Goal: Task Accomplishment & Management: Manage account settings

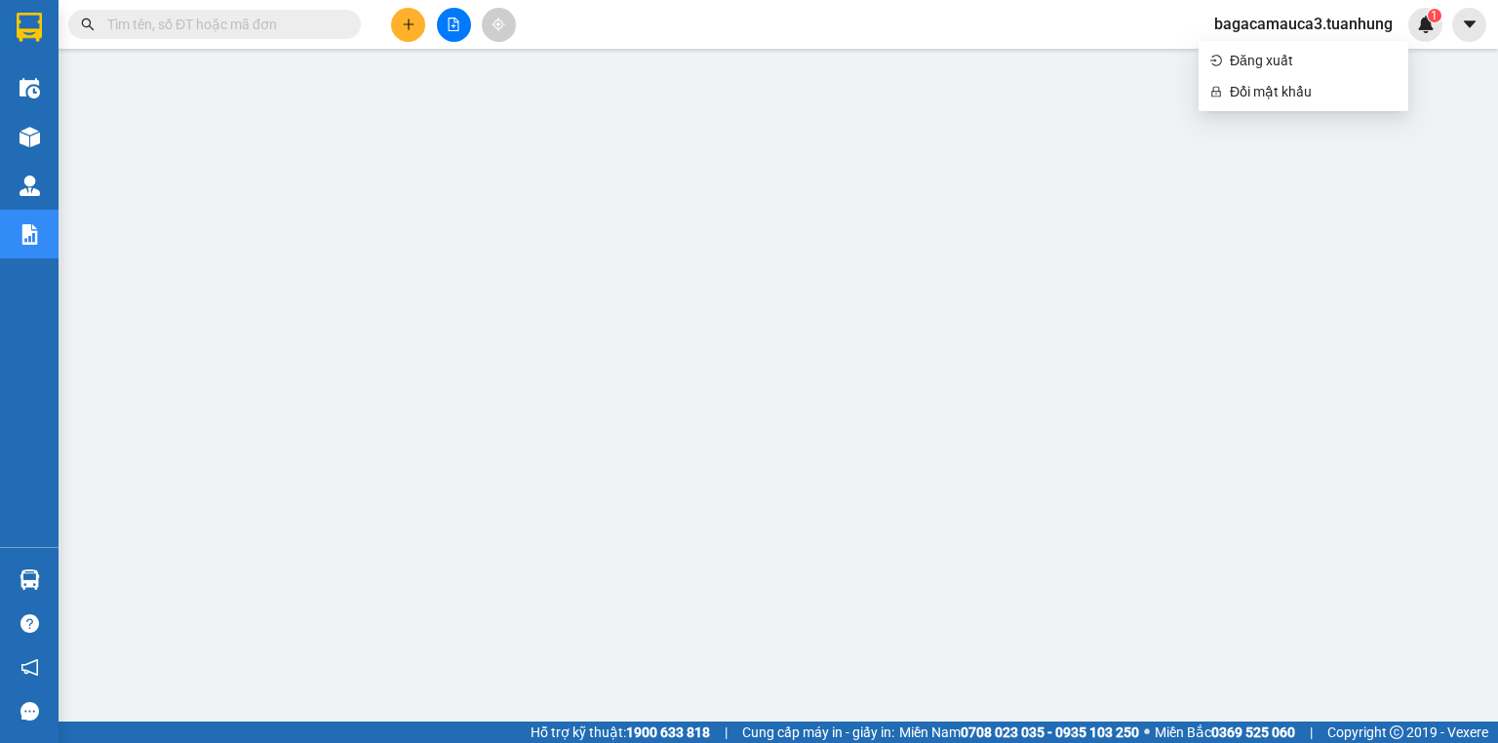
scroll to position [117, 0]
click at [1327, 64] on span "Đăng xuất" at bounding box center [1313, 60] width 167 height 21
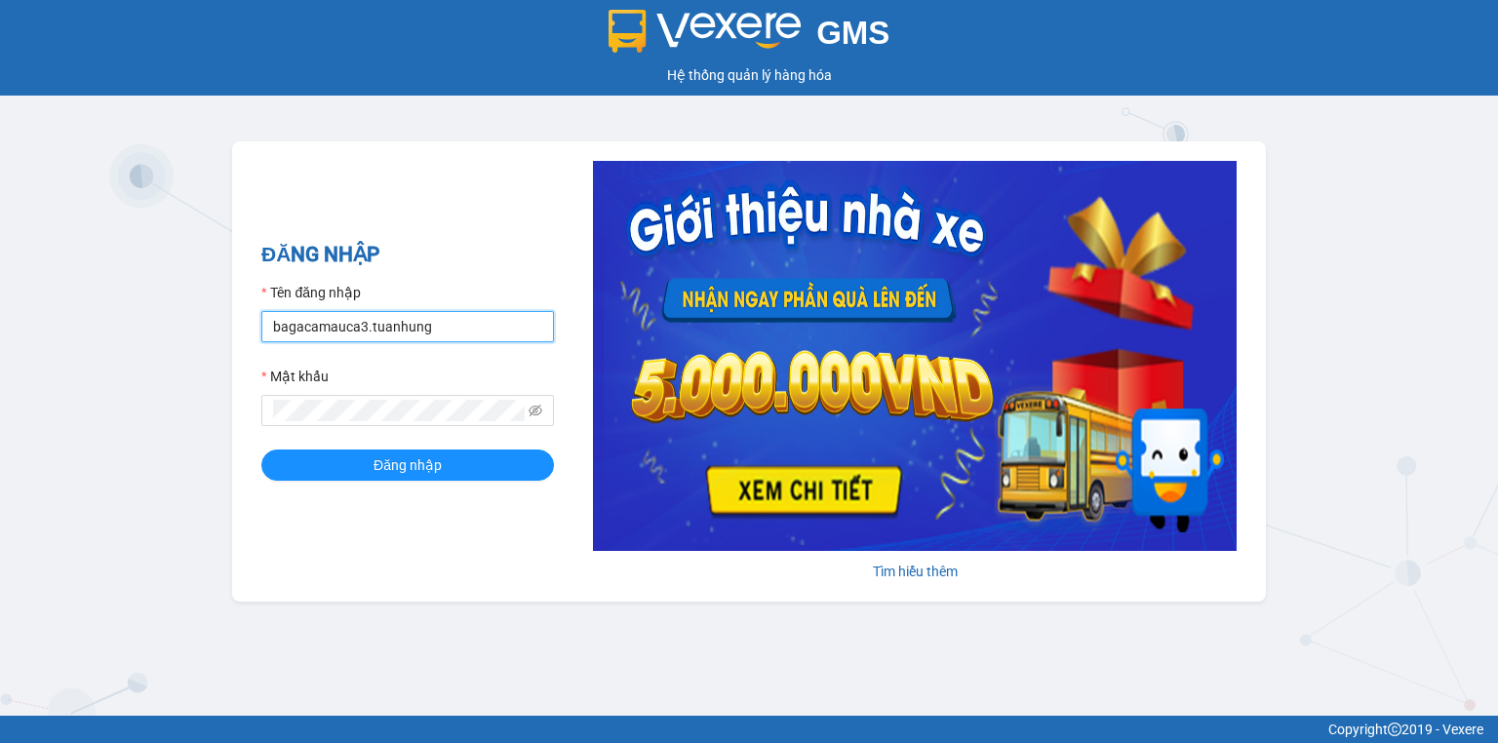
click at [472, 330] on input "bagacamauca3.tuanhung" at bounding box center [407, 326] width 293 height 31
type input "bagacamauca1.tuanhung"
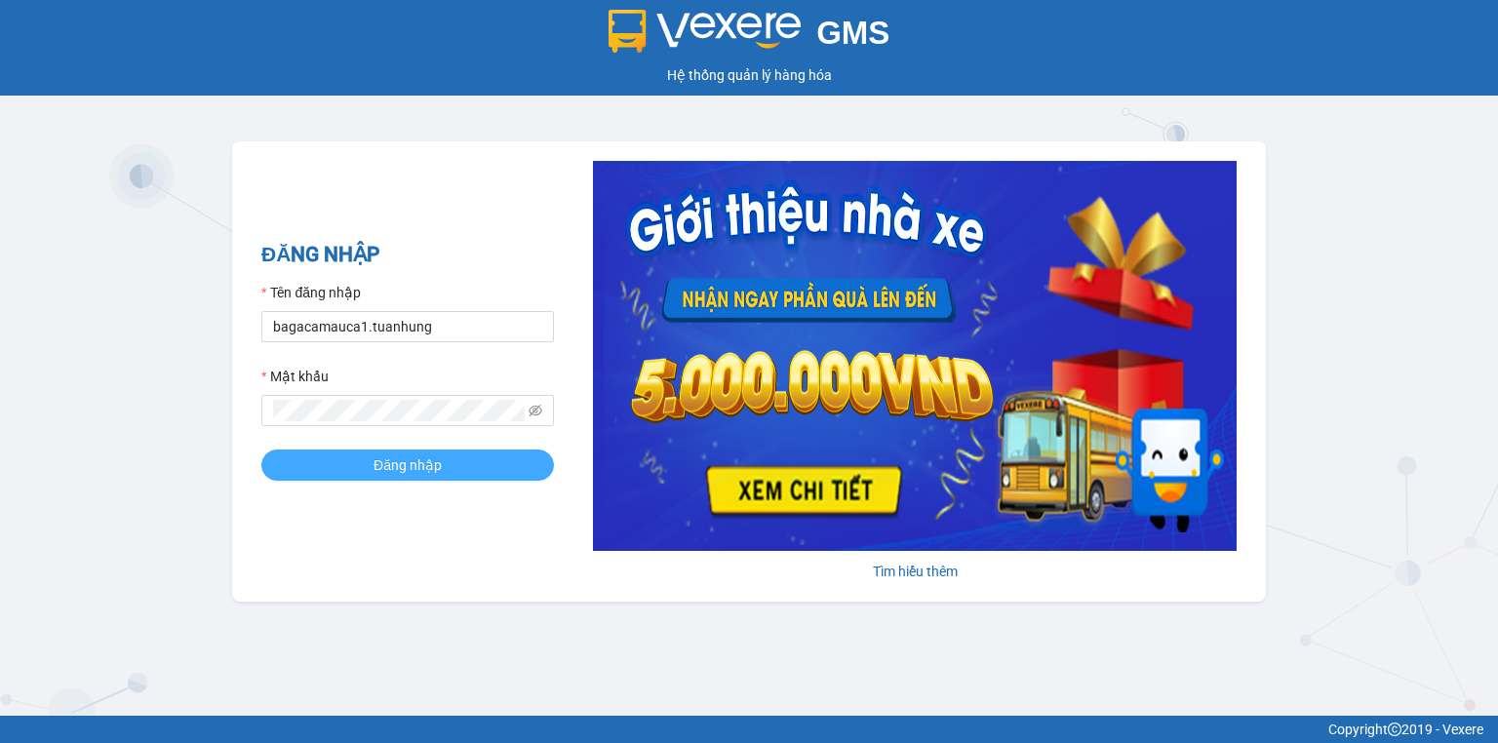
click at [445, 469] on button "Đăng nhập" at bounding box center [407, 465] width 293 height 31
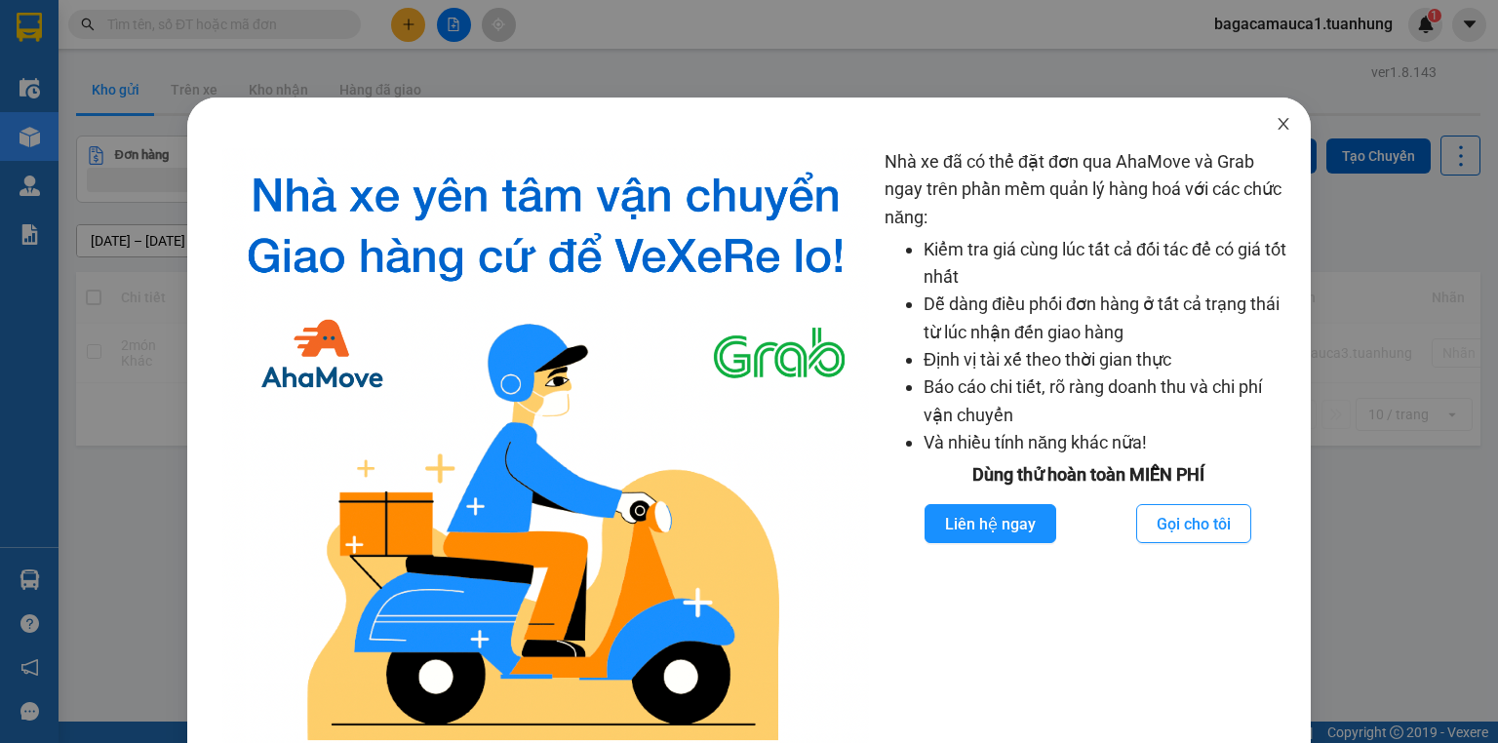
click at [1277, 125] on icon "close" at bounding box center [1282, 124] width 11 height 12
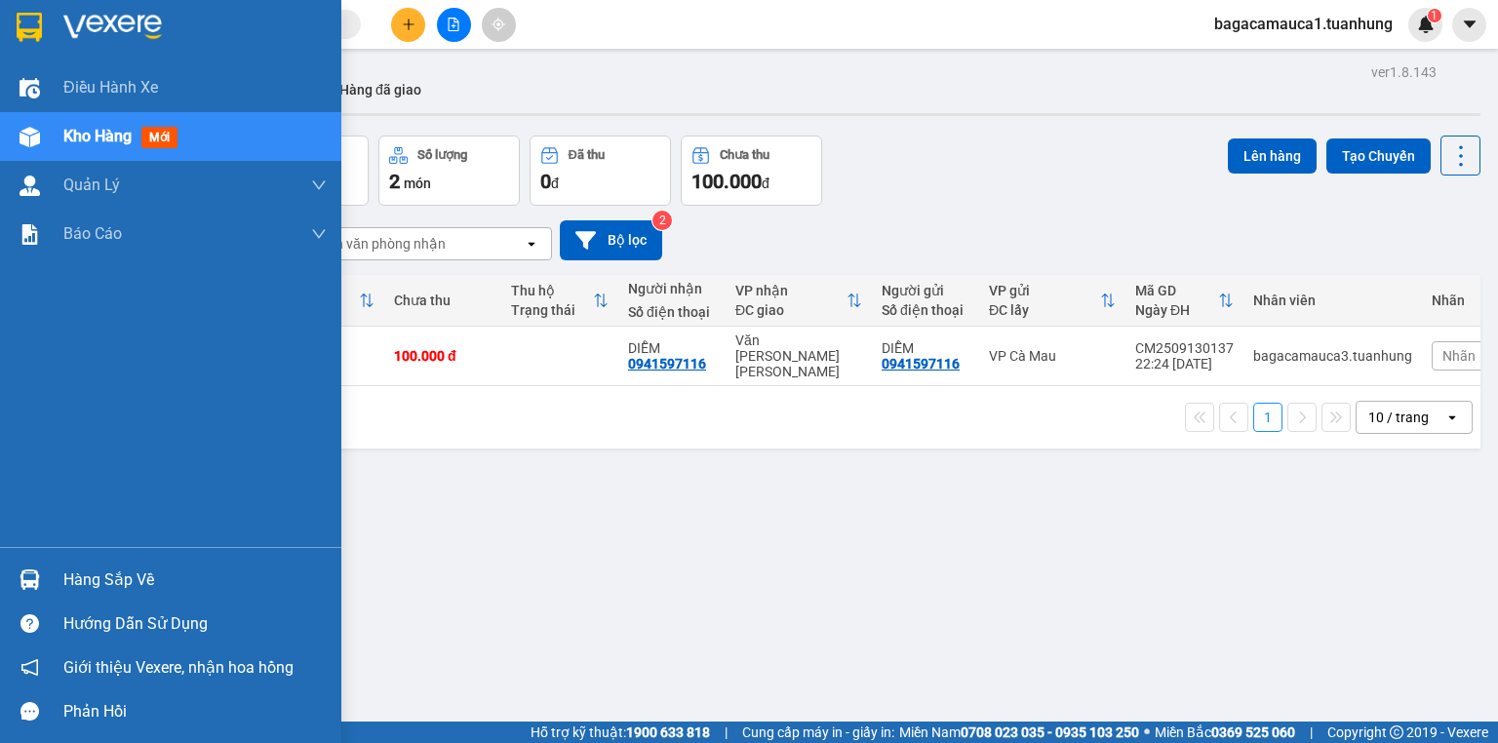
click at [121, 137] on span "Kho hàng" at bounding box center [97, 136] width 68 height 19
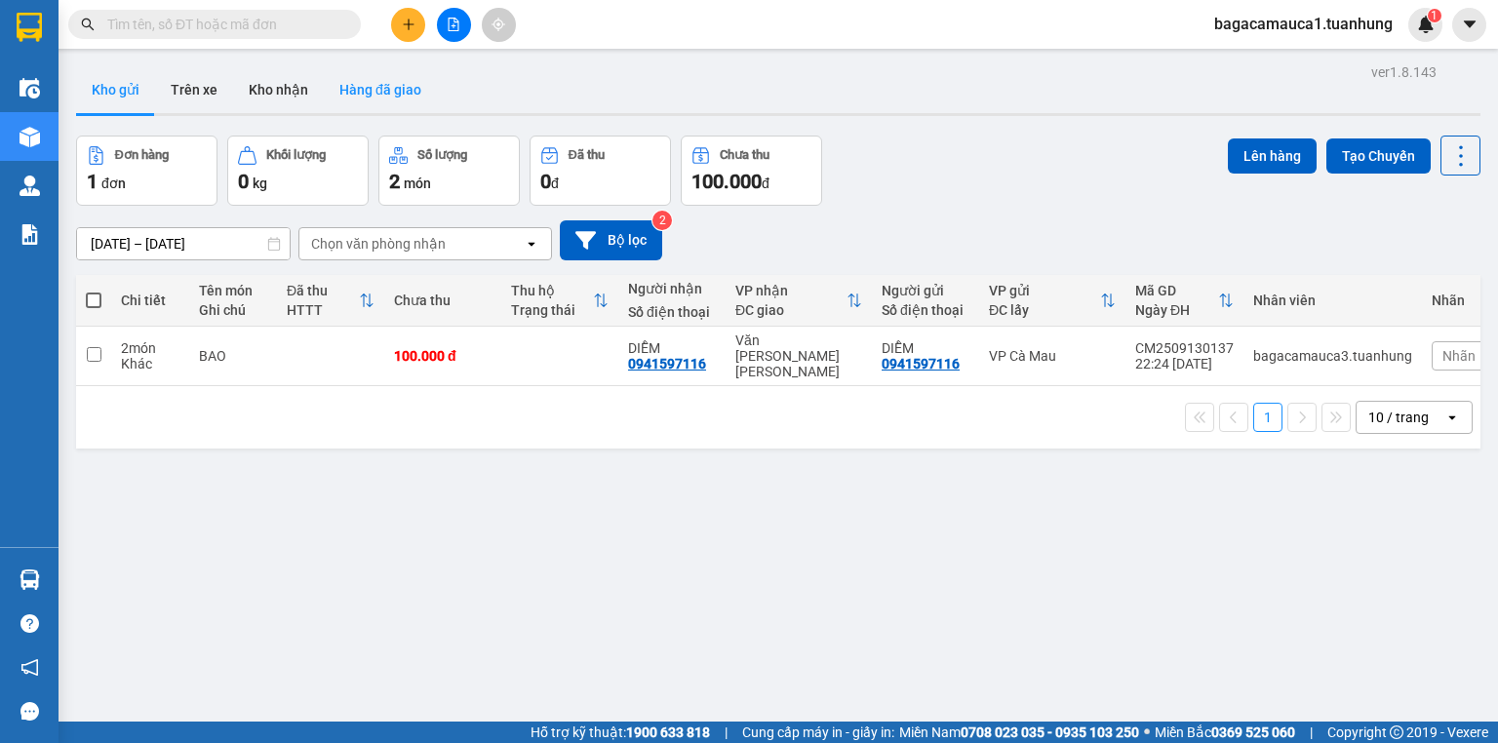
click at [380, 85] on button "Hàng đã giao" at bounding box center [380, 89] width 113 height 47
